Goal: Information Seeking & Learning: Check status

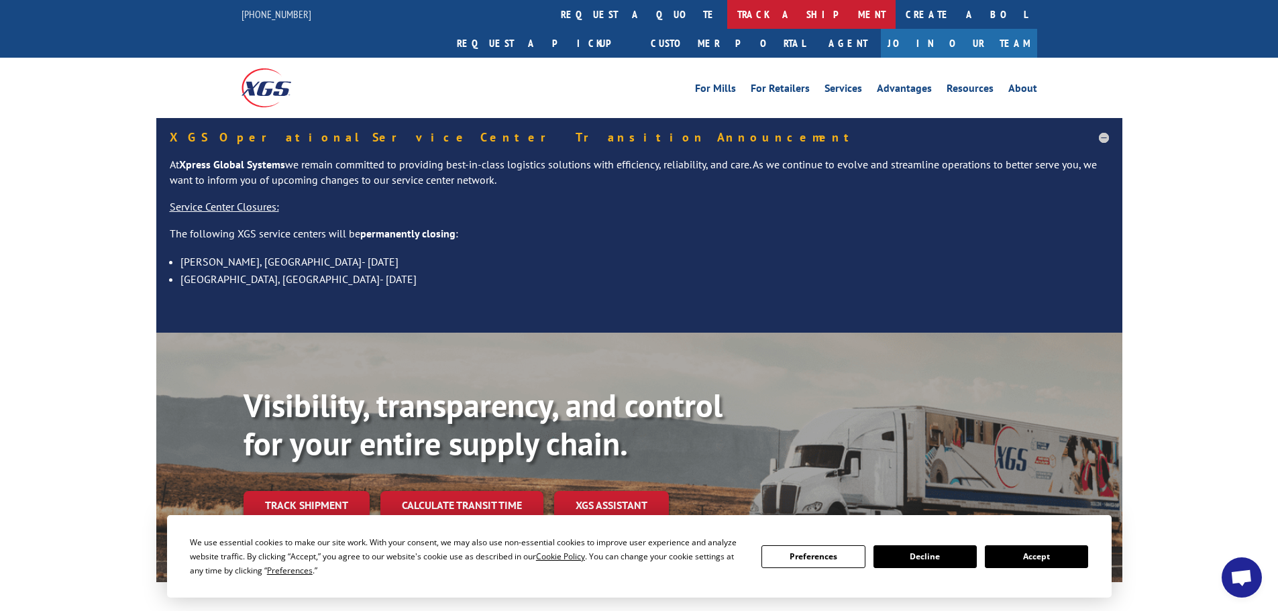
click at [727, 15] on link "track a shipment" at bounding box center [811, 14] width 168 height 29
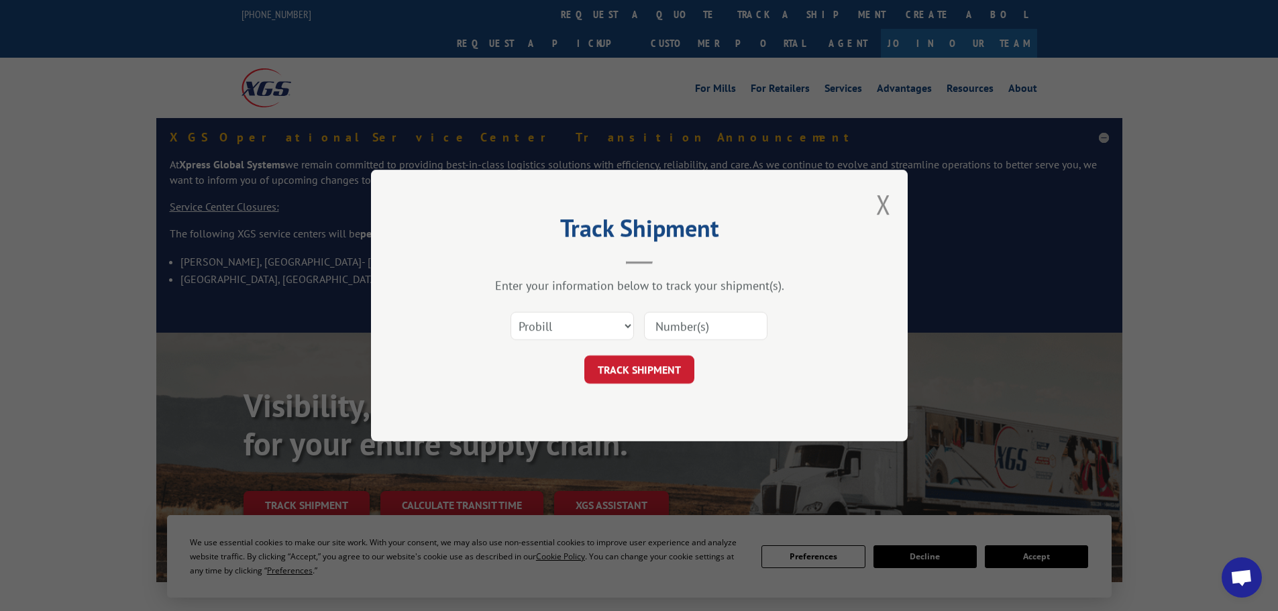
click at [662, 325] on input at bounding box center [705, 326] width 123 height 28
paste input "261402250826"
type input "261402250826"
click at [624, 366] on button "TRACK SHIPMENT" at bounding box center [639, 370] width 110 height 28
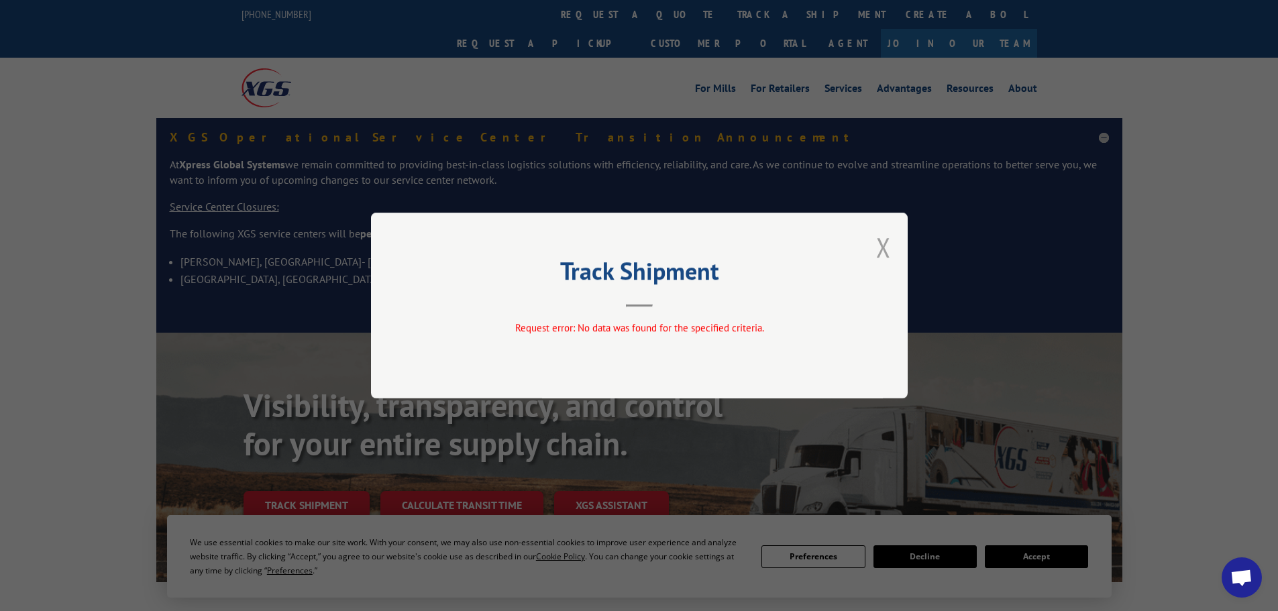
click at [883, 256] on button "Close modal" at bounding box center [883, 247] width 15 height 36
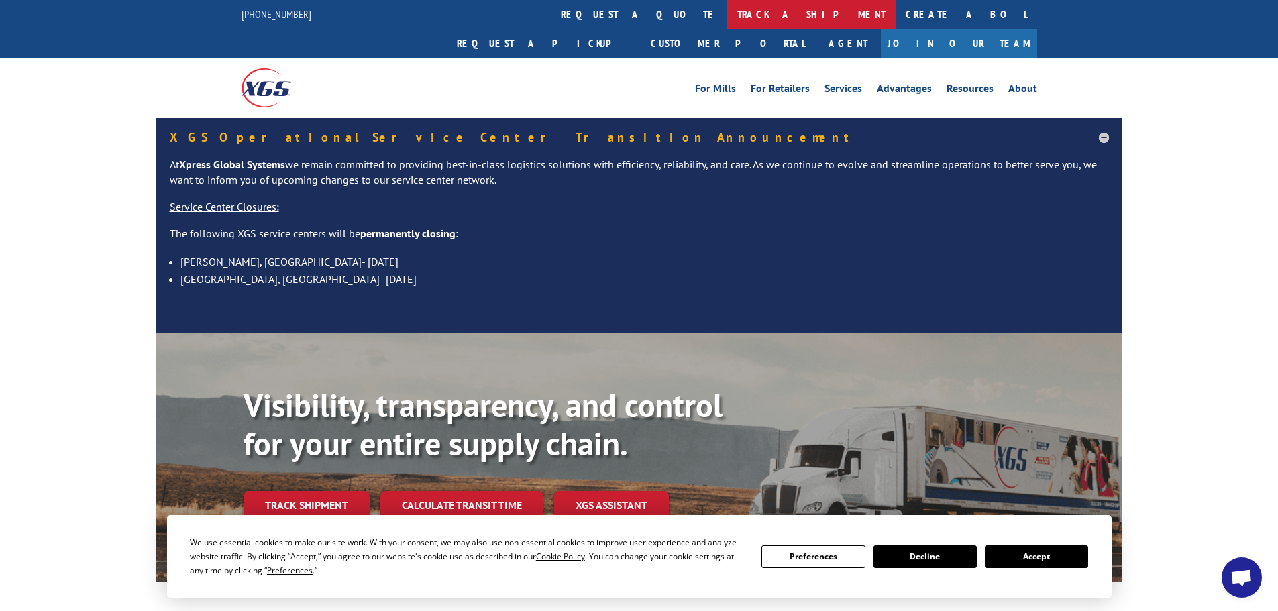
click at [727, 12] on link "track a shipment" at bounding box center [811, 14] width 168 height 29
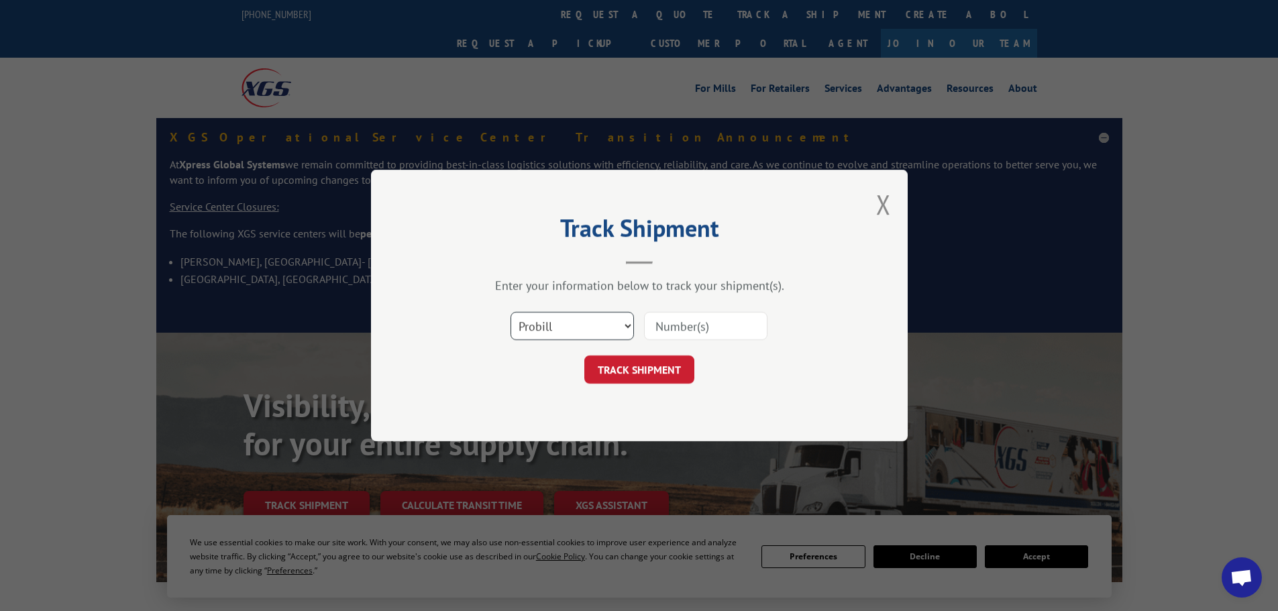
click at [542, 317] on select "Select category... Probill BOL PO" at bounding box center [572, 326] width 123 height 28
select select "bol"
click at [511, 312] on select "Select category... Probill BOL PO" at bounding box center [572, 326] width 123 height 28
click at [662, 322] on input at bounding box center [705, 326] width 123 height 28
paste input "441124"
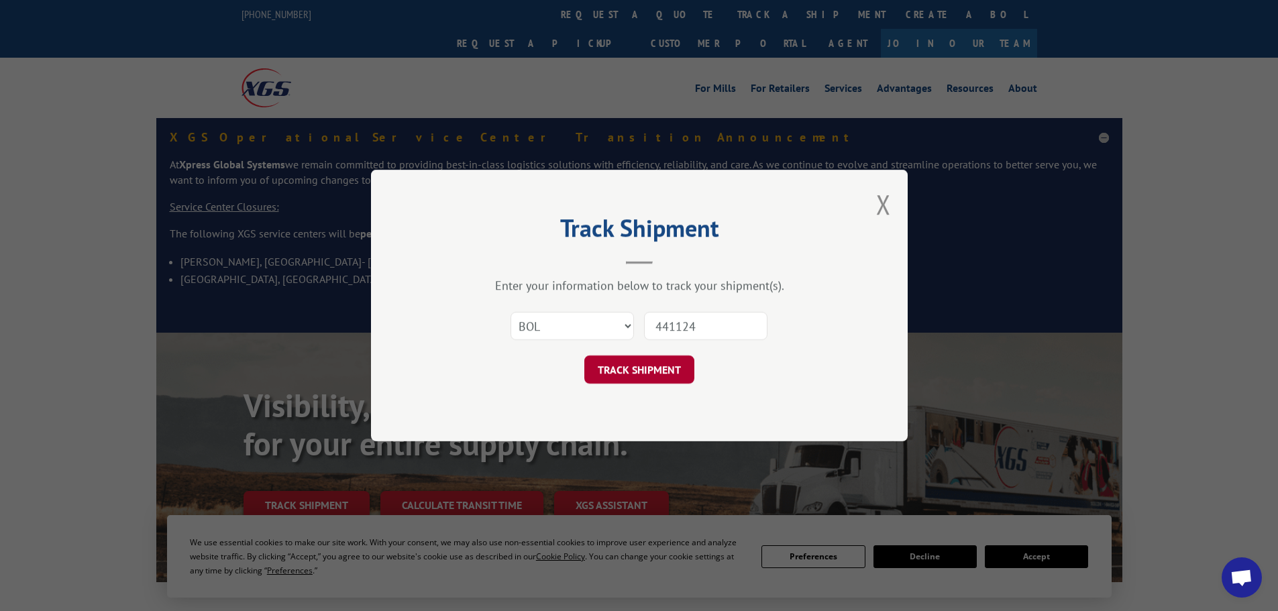
type input "441124"
click at [622, 366] on button "TRACK SHIPMENT" at bounding box center [639, 370] width 110 height 28
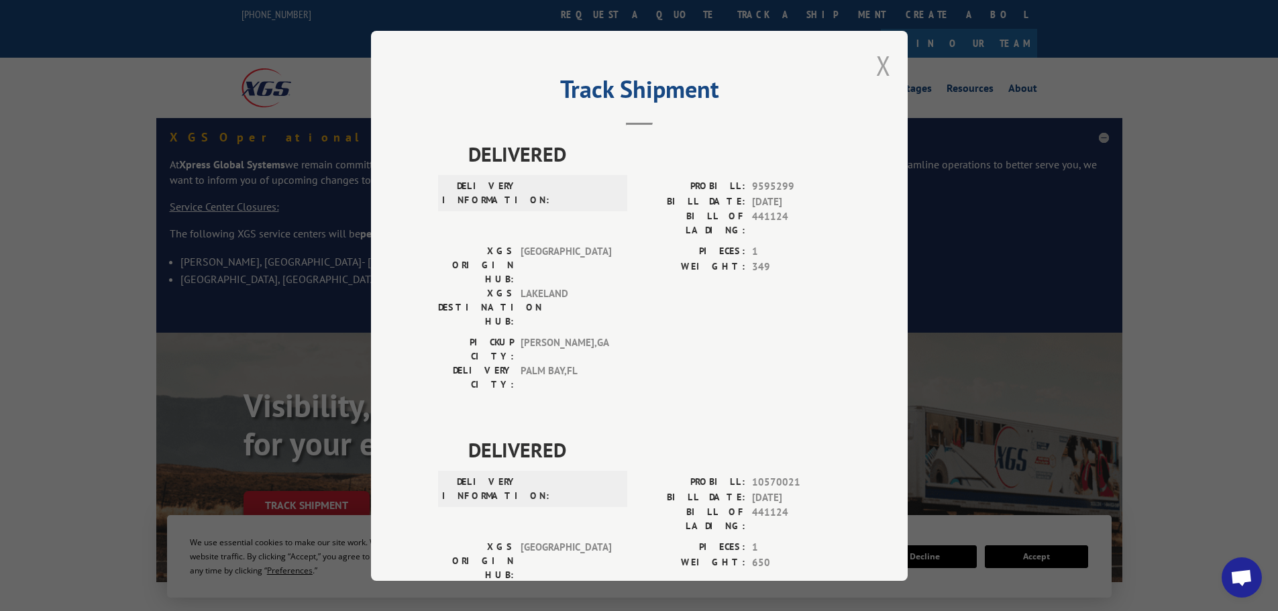
click at [880, 60] on button "Close modal" at bounding box center [883, 66] width 15 height 36
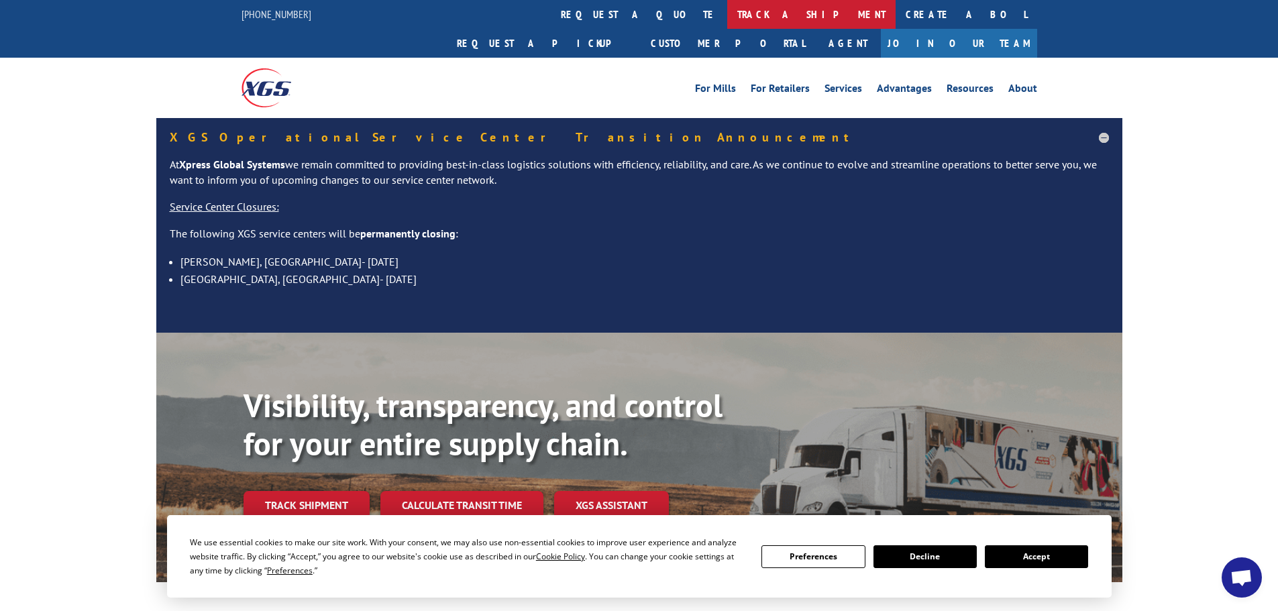
click at [727, 10] on link "track a shipment" at bounding box center [811, 14] width 168 height 29
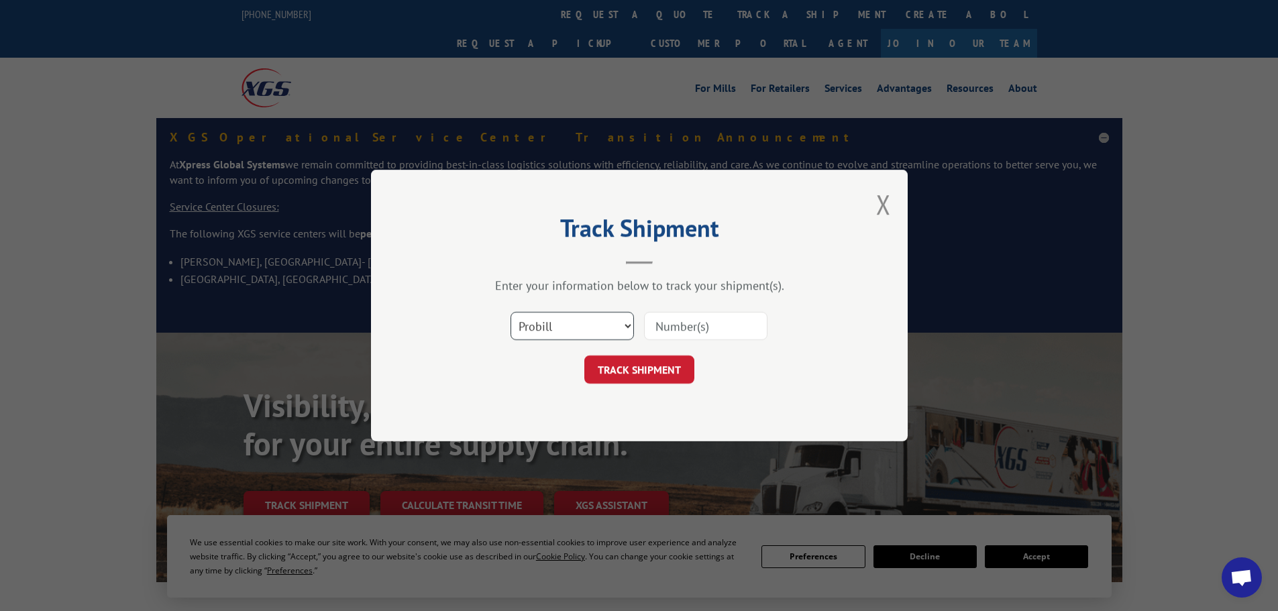
click at [558, 325] on select "Select category... Probill BOL PO" at bounding box center [572, 326] width 123 height 28
click at [511, 312] on select "Select category... Probill BOL PO" at bounding box center [572, 326] width 123 height 28
click at [672, 326] on input at bounding box center [705, 326] width 123 height 28
paste input "16754851"
type input "16754851"
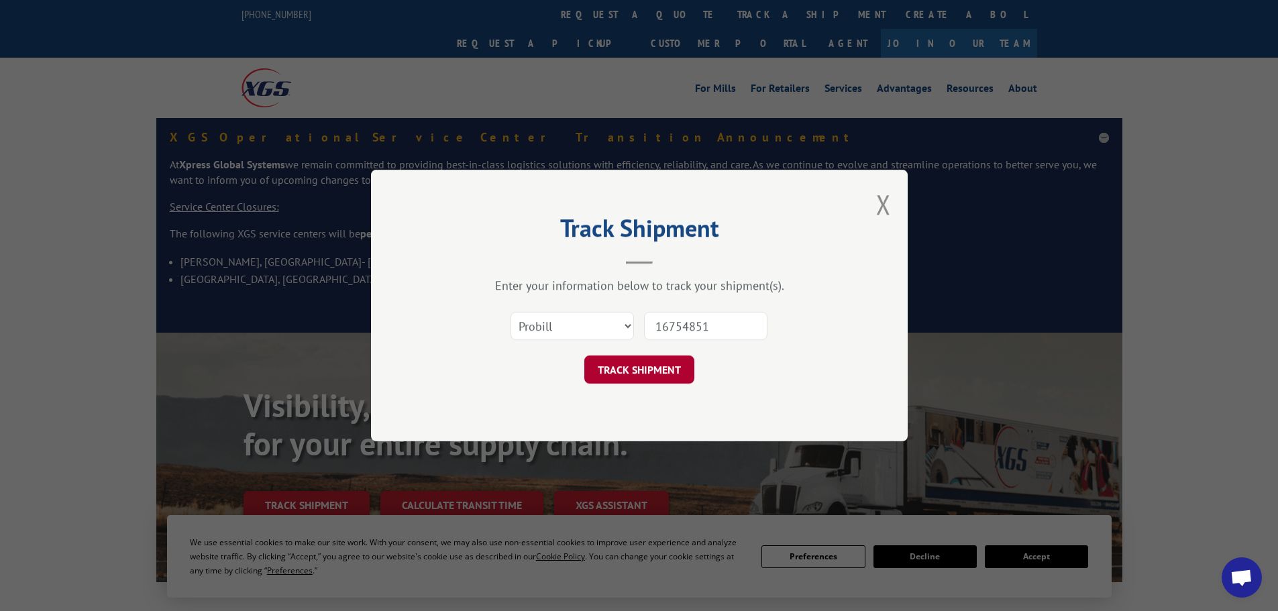
click at [626, 368] on button "TRACK SHIPMENT" at bounding box center [639, 370] width 110 height 28
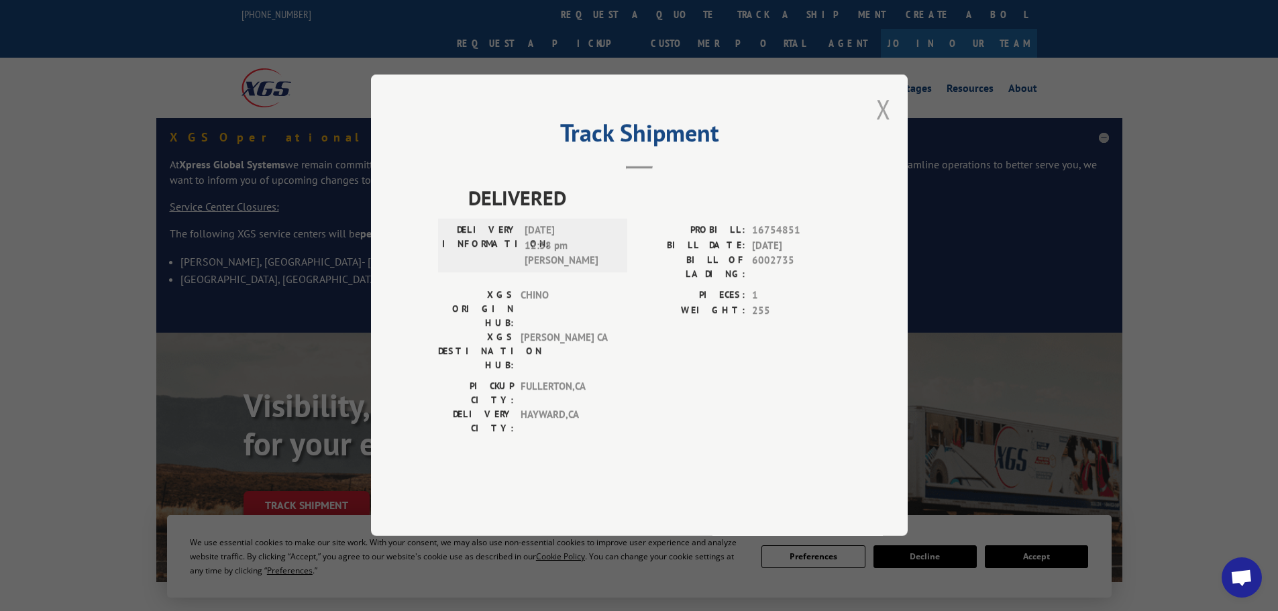
drag, startPoint x: 887, startPoint y: 146, endPoint x: 934, endPoint y: 3, distance: 150.4
click at [887, 127] on button "Close modal" at bounding box center [883, 109] width 15 height 36
